Goal: Information Seeking & Learning: Learn about a topic

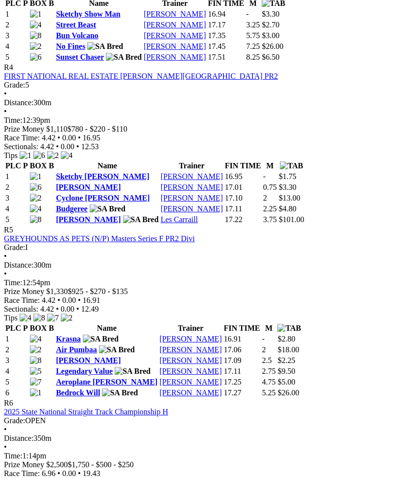
scroll to position [943, 0]
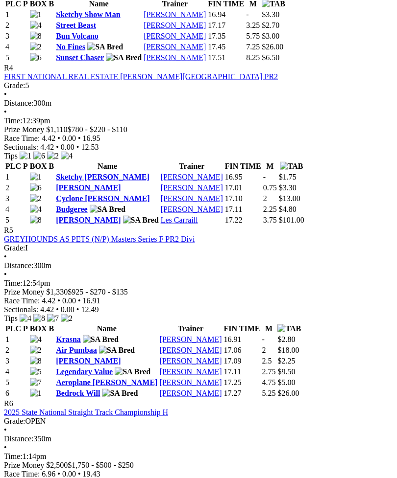
click at [86, 378] on link "Aeroplane [PERSON_NAME]" at bounding box center [106, 382] width 101 height 8
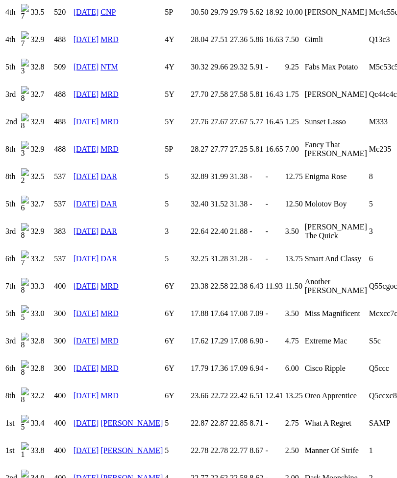
scroll to position [1411, 0]
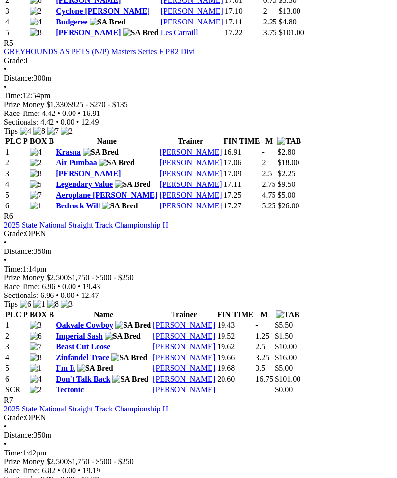
scroll to position [1129, 0]
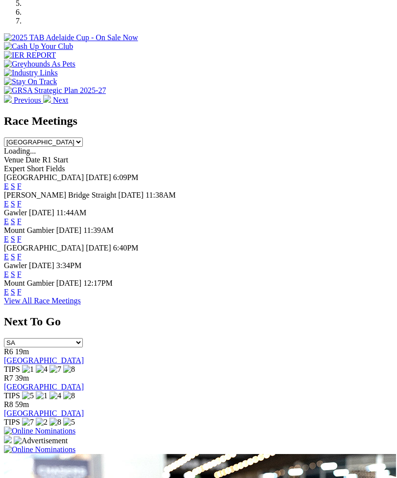
scroll to position [350, 0]
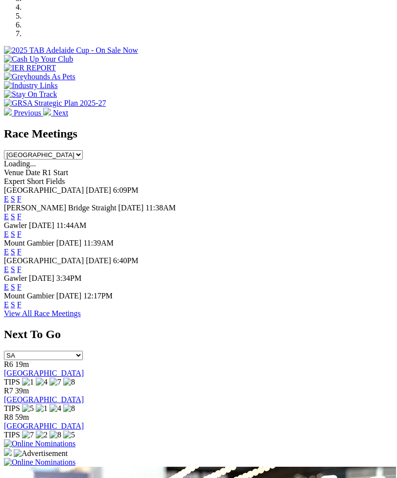
click at [22, 212] on link "F" at bounding box center [19, 216] width 4 height 8
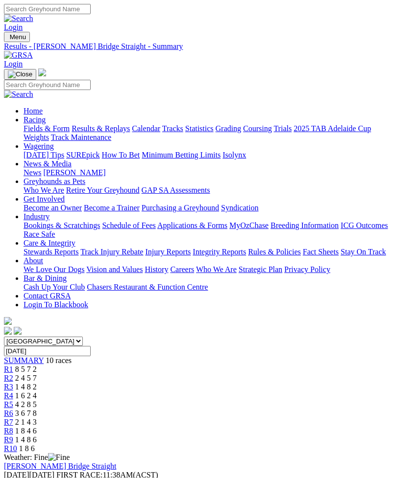
click at [13, 365] on span "R1" at bounding box center [8, 369] width 9 height 8
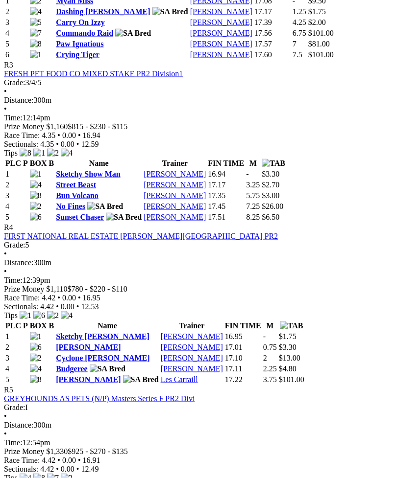
scroll to position [784, 0]
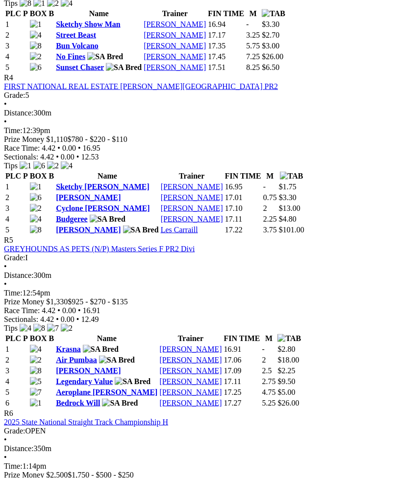
scroll to position [926, 0]
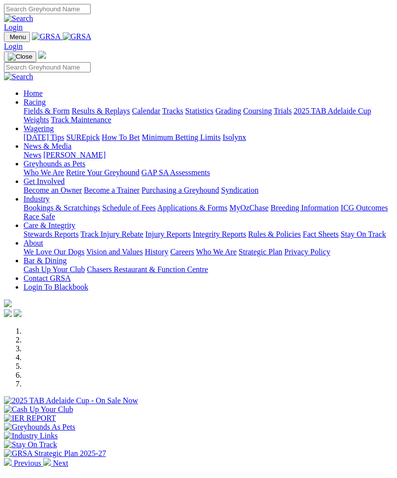
scroll to position [350, 0]
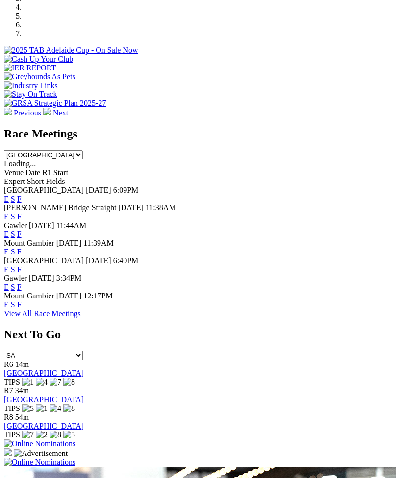
click at [22, 230] on link "F" at bounding box center [19, 234] width 4 height 8
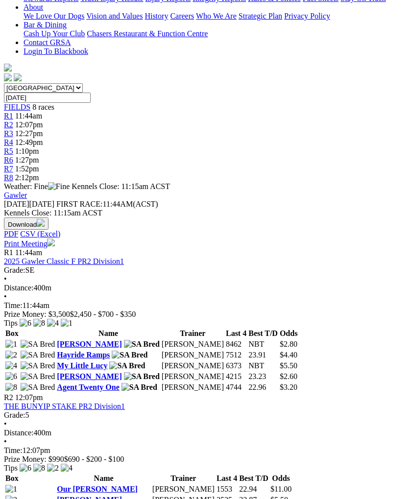
scroll to position [250, 0]
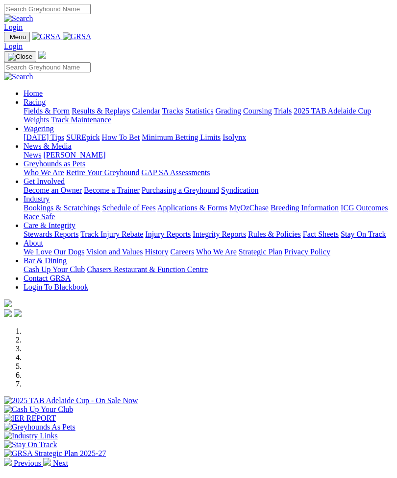
scroll to position [350, 0]
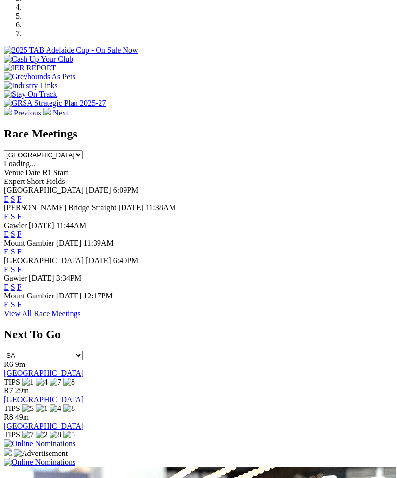
click at [22, 265] on link "F" at bounding box center [19, 269] width 4 height 8
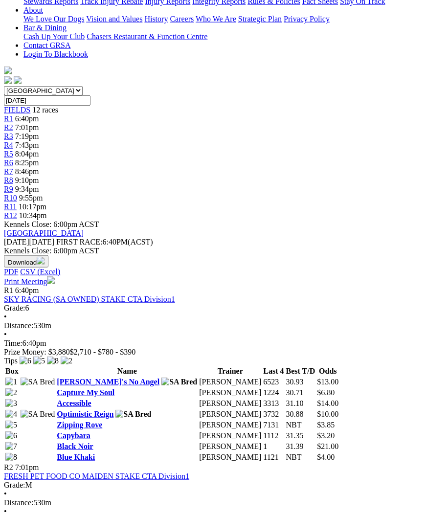
scroll to position [242, 0]
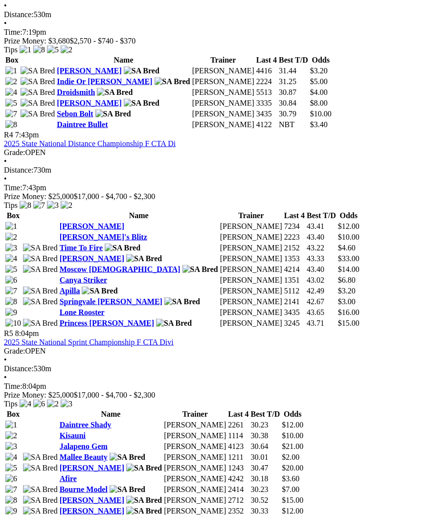
scroll to position [870, 0]
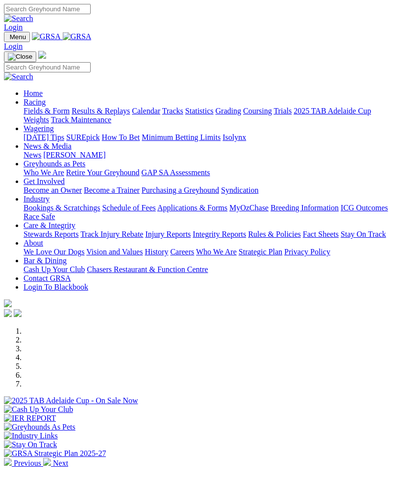
scroll to position [350, 0]
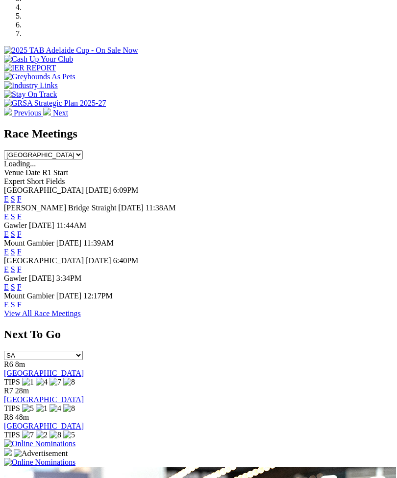
click at [22, 283] on link "F" at bounding box center [19, 287] width 4 height 8
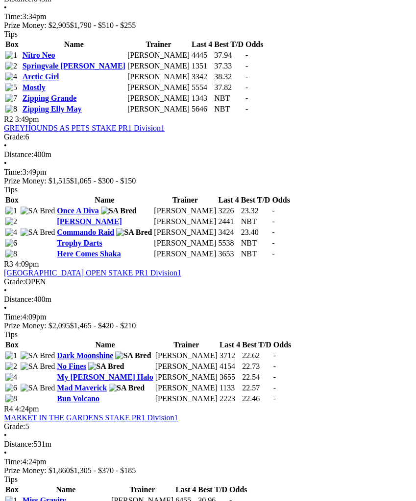
scroll to position [551, 0]
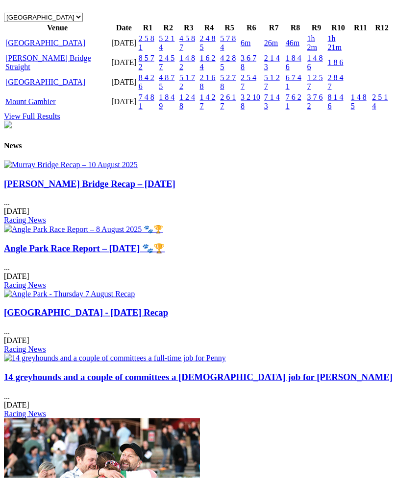
scroll to position [1176, 0]
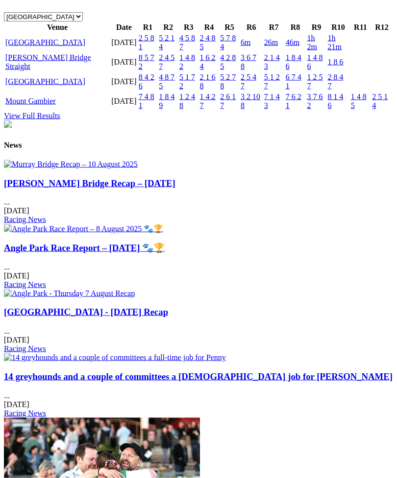
click at [47, 86] on link "[GEOGRAPHIC_DATA]" at bounding box center [45, 81] width 80 height 8
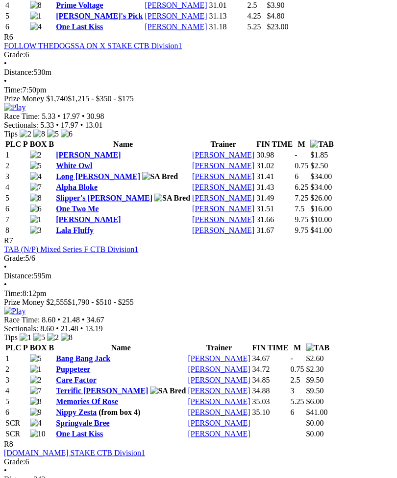
scroll to position [1354, 0]
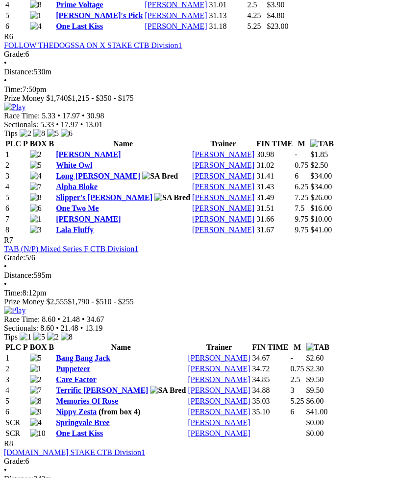
click at [25, 306] on img at bounding box center [15, 310] width 22 height 9
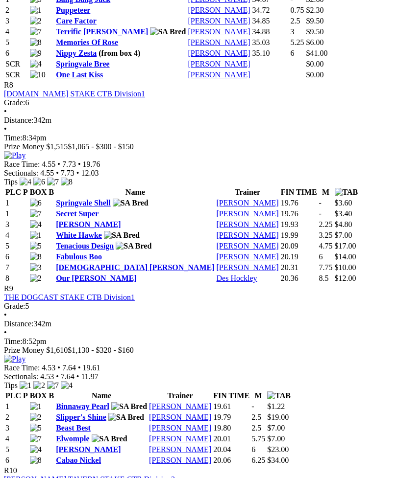
scroll to position [1709, 0]
